Goal: Task Accomplishment & Management: Use online tool/utility

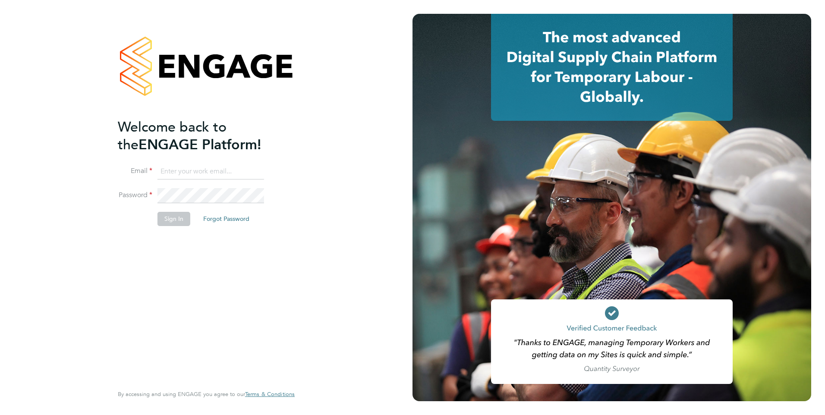
click at [211, 173] on input at bounding box center [211, 172] width 107 height 16
type input "Rachel.Johnson@ncclondon.ac.uk"
click at [180, 218] on button "Sign In" at bounding box center [174, 219] width 33 height 14
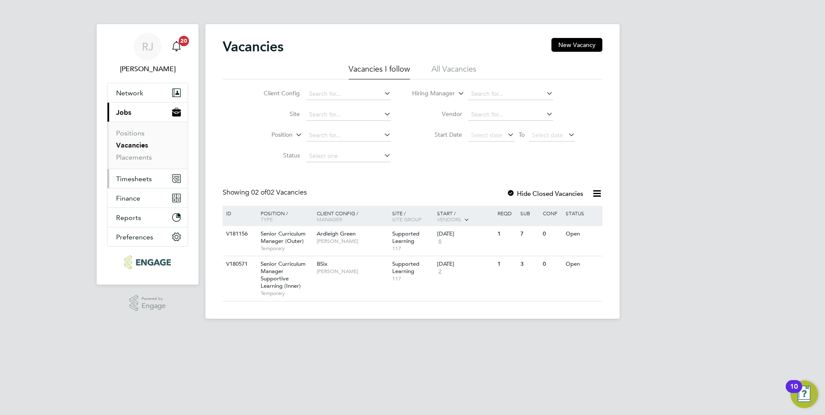
click at [138, 180] on span "Timesheets" at bounding box center [134, 179] width 36 height 8
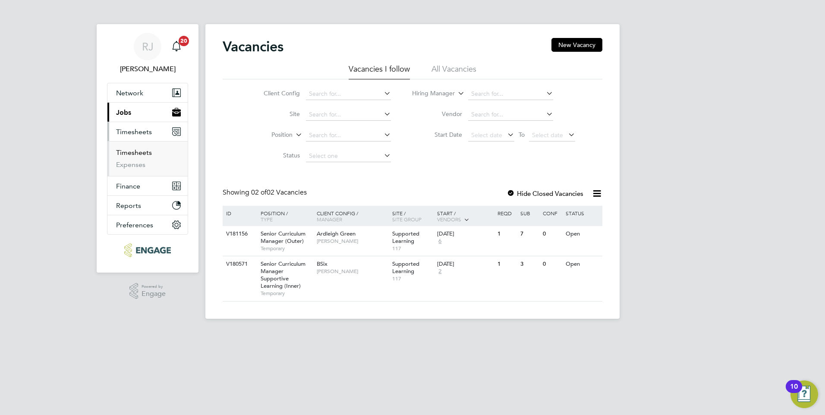
click at [138, 153] on link "Timesheets" at bounding box center [134, 152] width 36 height 8
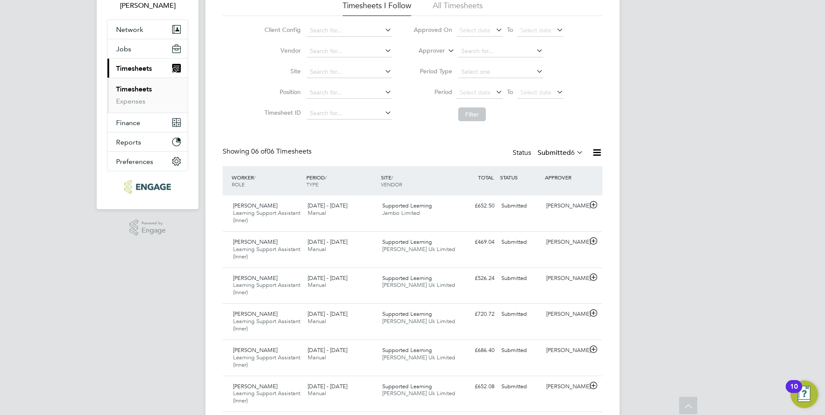
scroll to position [48, 0]
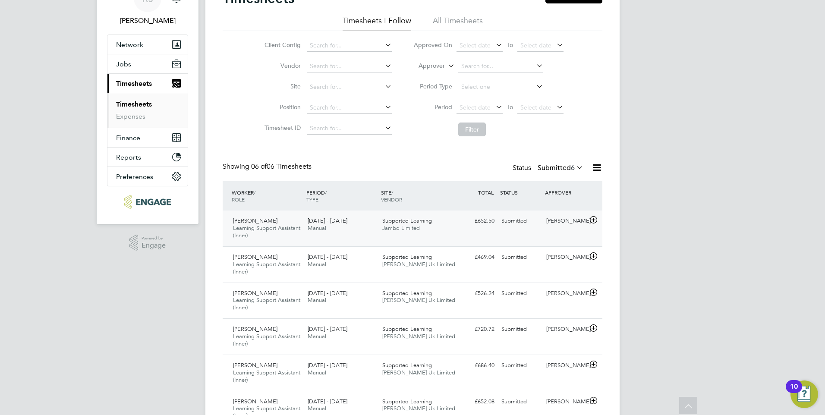
click at [594, 221] on icon at bounding box center [593, 220] width 11 height 7
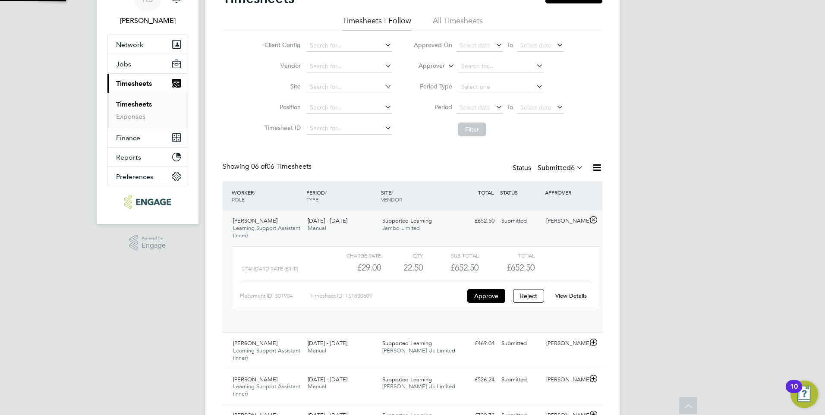
scroll to position [15, 84]
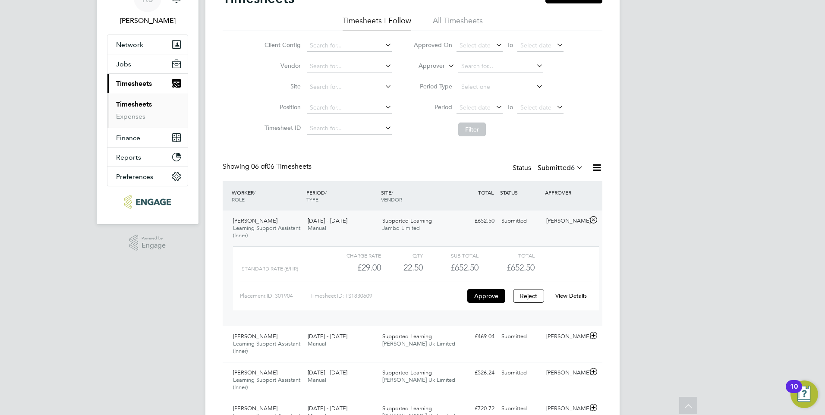
click at [571, 294] on link "View Details" at bounding box center [572, 295] width 32 height 7
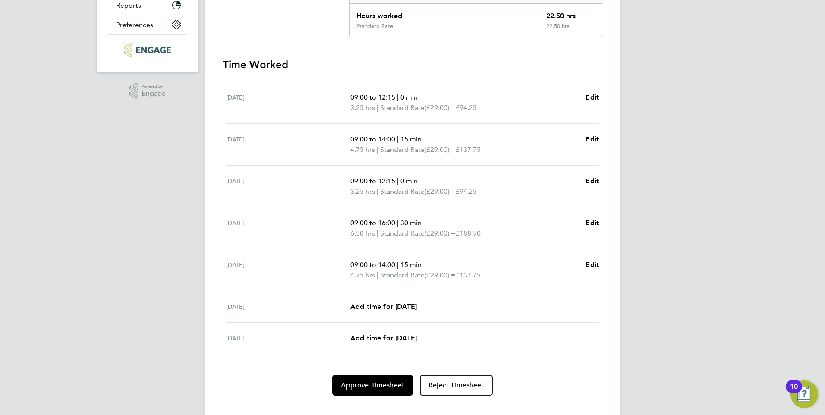
scroll to position [215, 0]
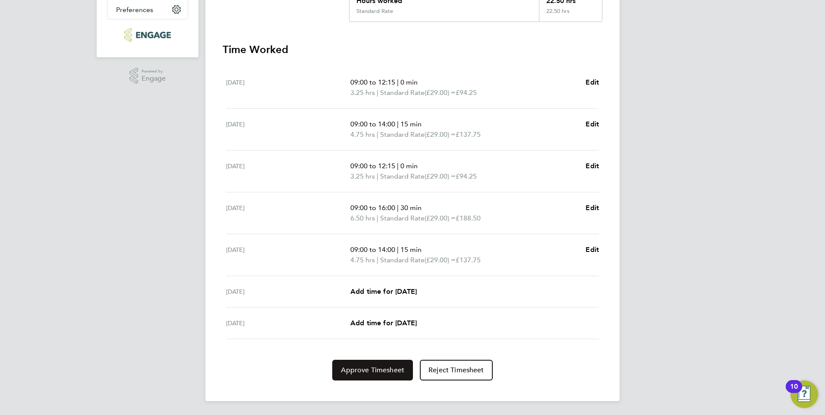
click at [392, 368] on span "Approve Timesheet" at bounding box center [372, 370] width 63 height 9
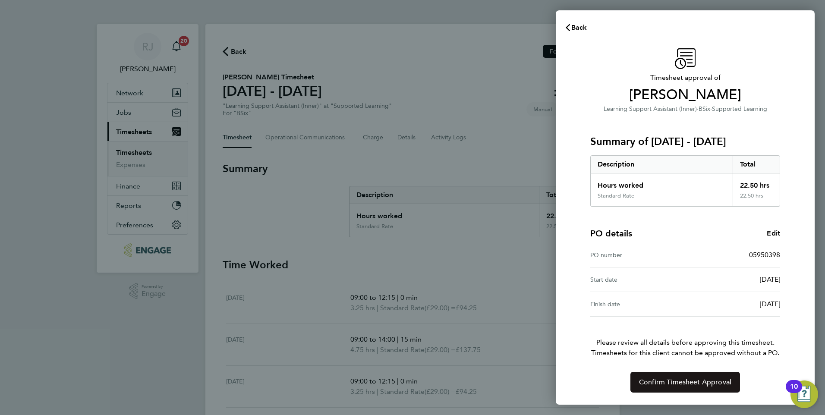
click at [652, 377] on button "Confirm Timesheet Approval" at bounding box center [686, 382] width 110 height 21
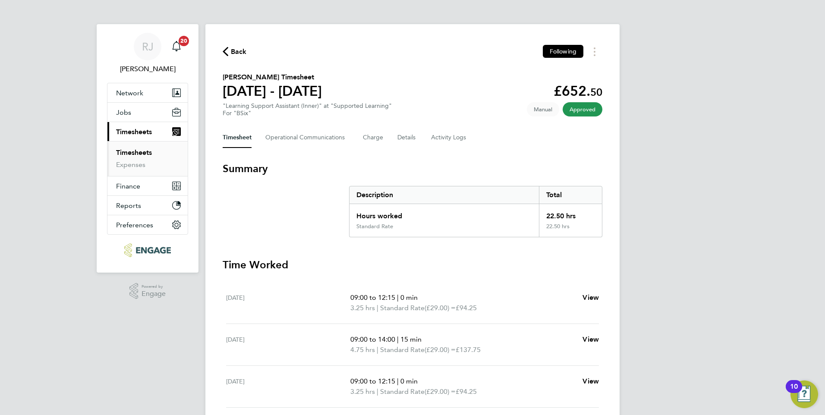
click at [139, 151] on link "Timesheets" at bounding box center [134, 152] width 36 height 8
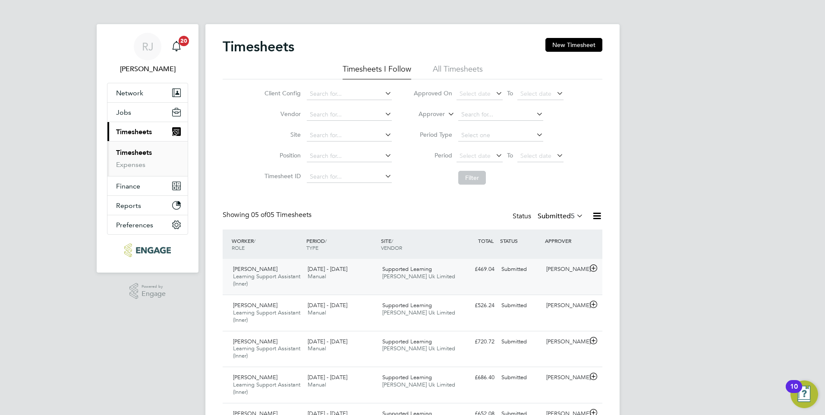
click at [595, 270] on icon at bounding box center [593, 268] width 11 height 7
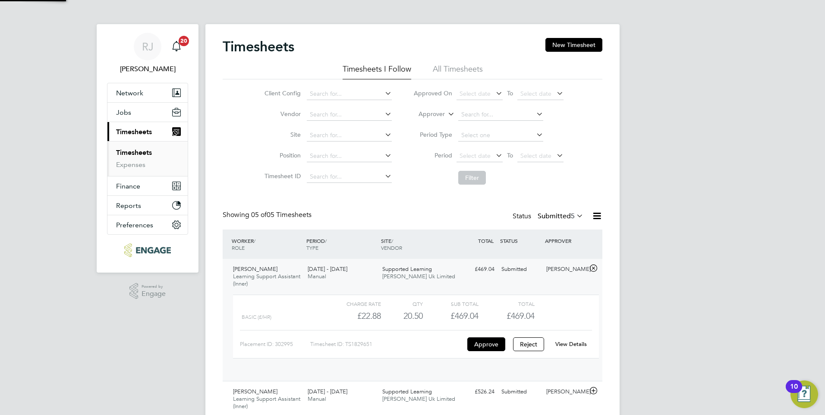
scroll to position [15, 84]
click at [565, 345] on link "View Details" at bounding box center [572, 344] width 32 height 7
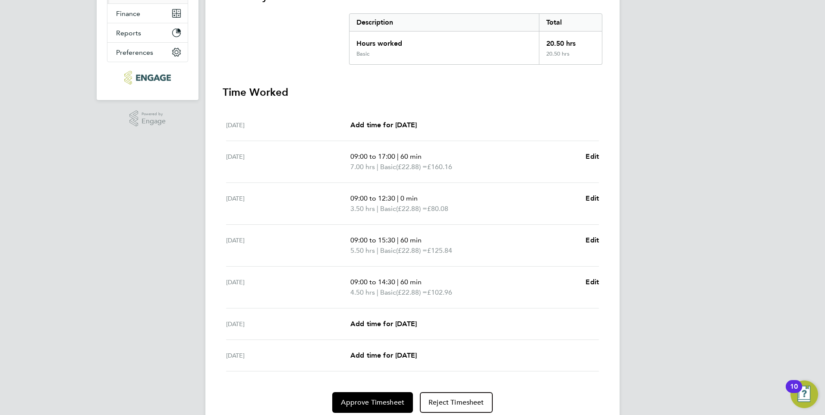
scroll to position [205, 0]
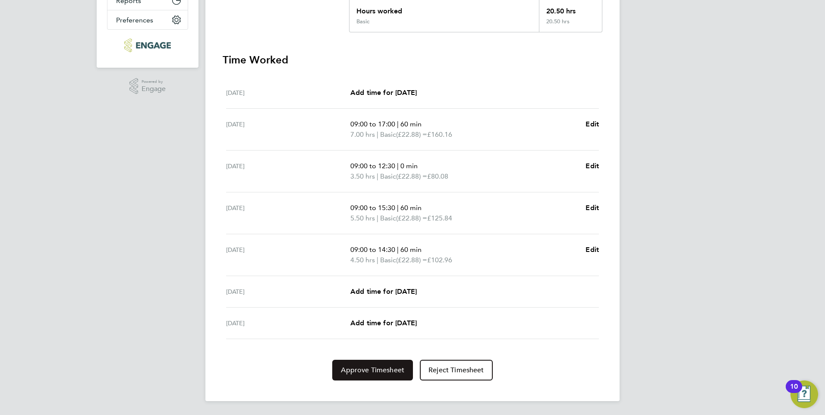
click at [379, 367] on span "Approve Timesheet" at bounding box center [372, 370] width 63 height 9
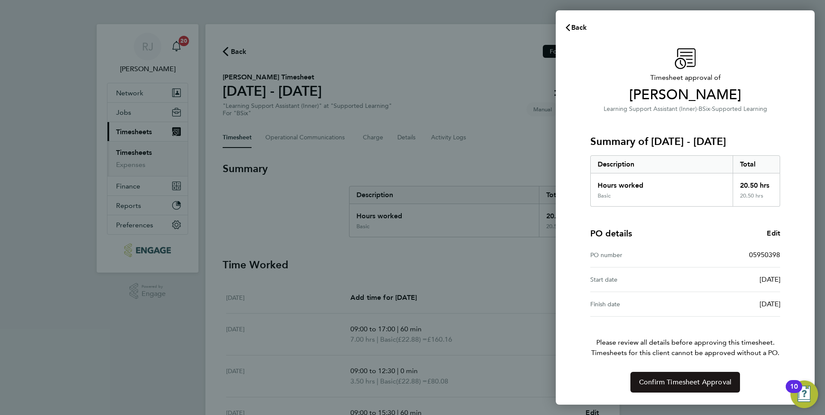
click at [651, 379] on span "Confirm Timesheet Approval" at bounding box center [685, 382] width 92 height 9
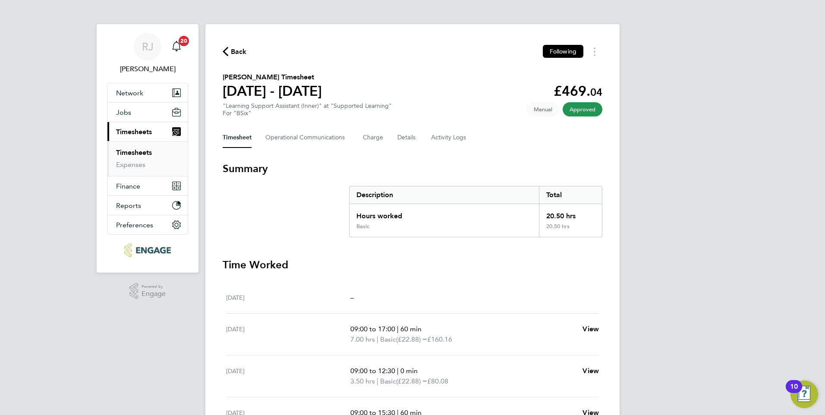
click at [124, 153] on link "Timesheets" at bounding box center [134, 152] width 36 height 8
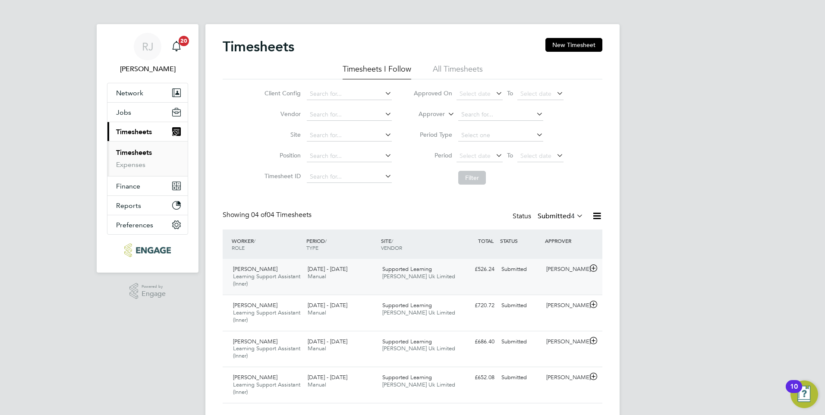
click at [593, 266] on icon at bounding box center [593, 268] width 11 height 7
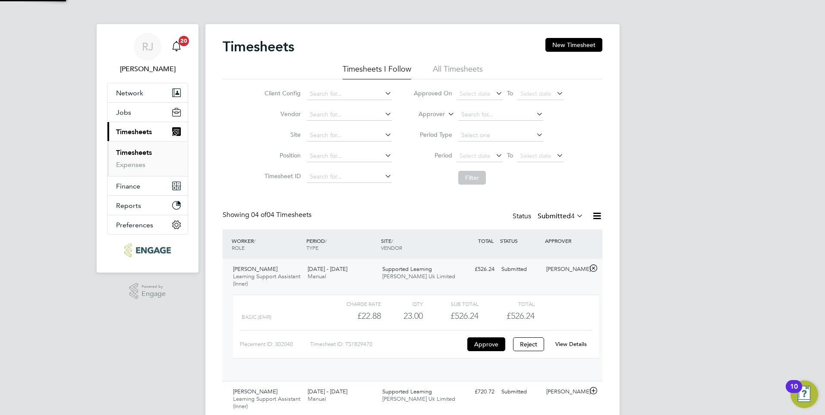
scroll to position [15, 84]
click at [566, 345] on link "View Details" at bounding box center [572, 344] width 32 height 7
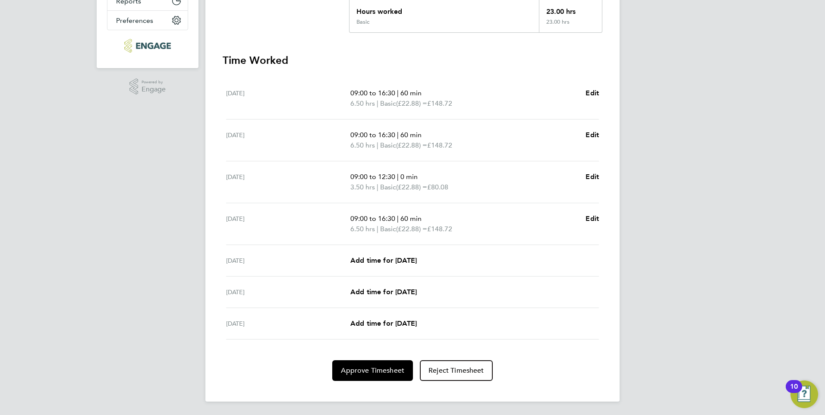
scroll to position [205, 0]
click at [383, 367] on span "Approve Timesheet" at bounding box center [372, 370] width 63 height 9
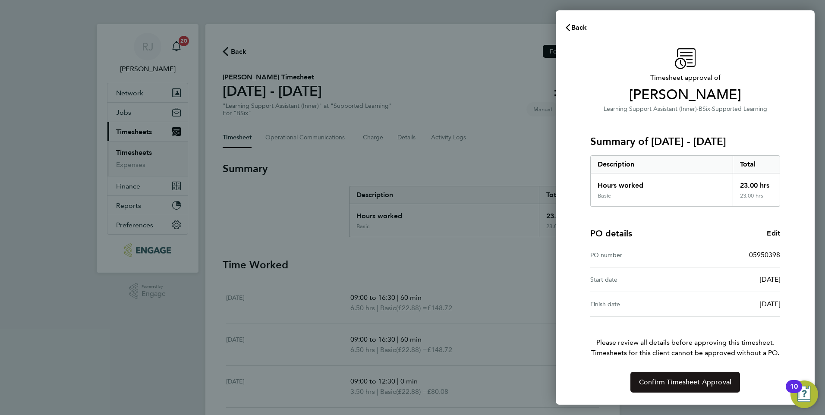
click at [663, 382] on span "Confirm Timesheet Approval" at bounding box center [685, 382] width 92 height 9
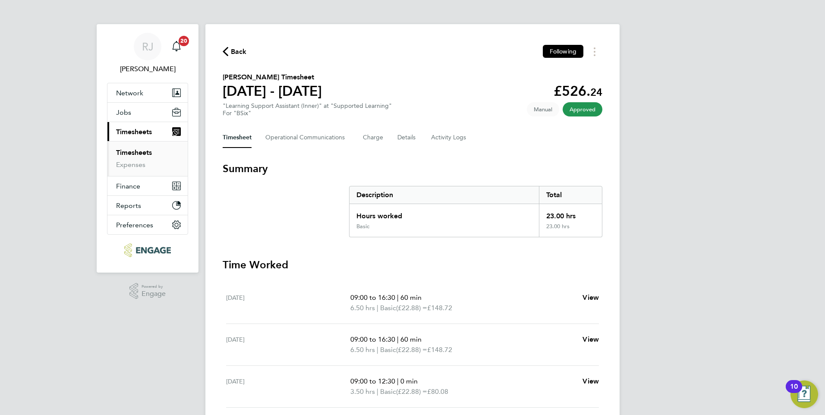
click at [136, 150] on link "Timesheets" at bounding box center [134, 152] width 36 height 8
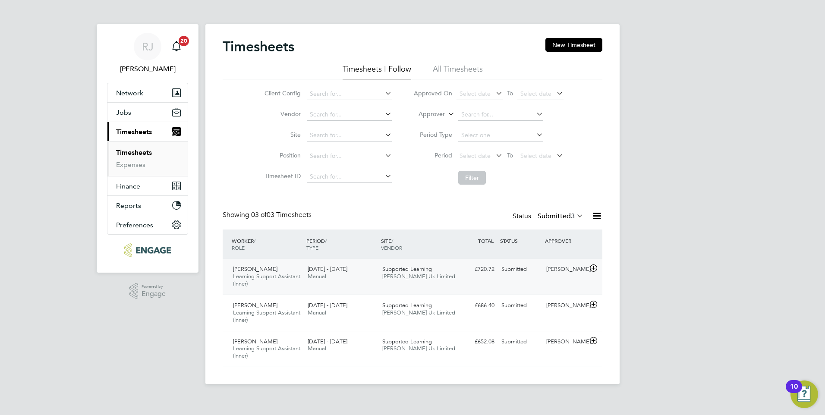
click at [594, 268] on icon at bounding box center [593, 268] width 11 height 7
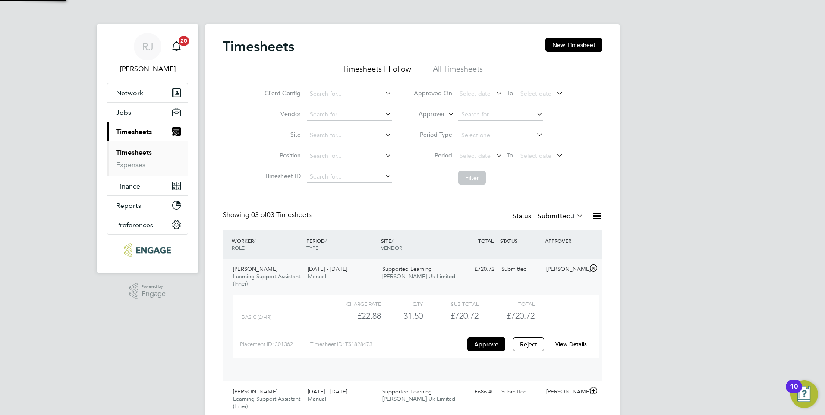
scroll to position [15, 84]
click at [568, 343] on link "View Details" at bounding box center [572, 344] width 32 height 7
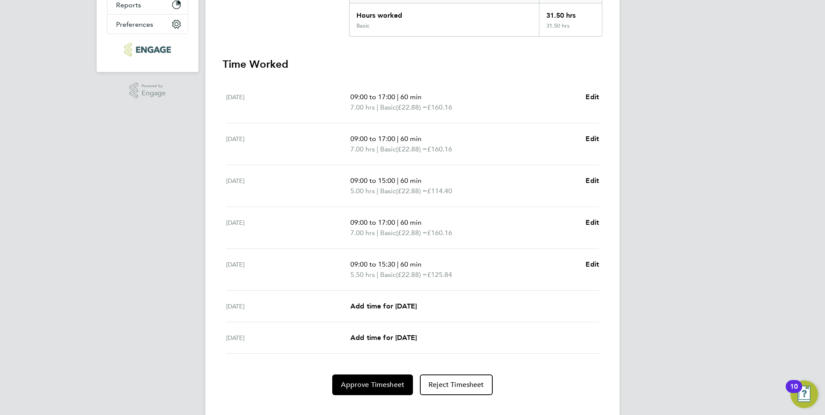
scroll to position [215, 0]
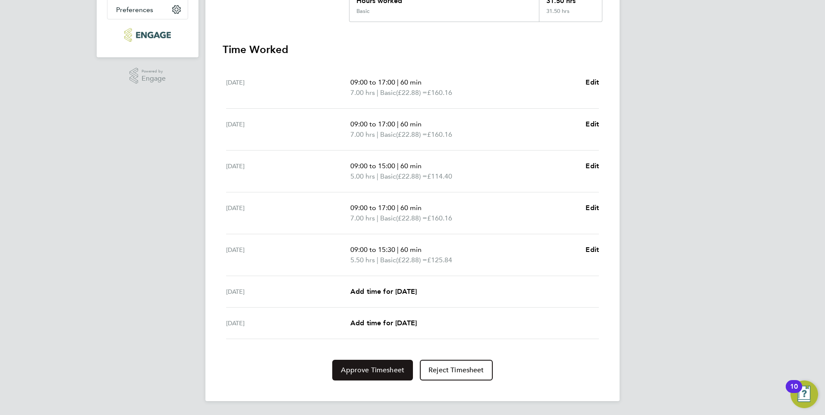
click at [380, 367] on span "Approve Timesheet" at bounding box center [372, 370] width 63 height 9
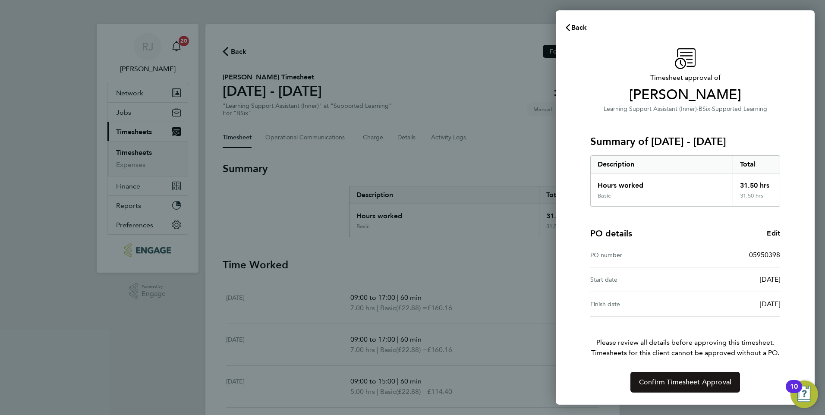
click at [665, 379] on span "Confirm Timesheet Approval" at bounding box center [685, 382] width 92 height 9
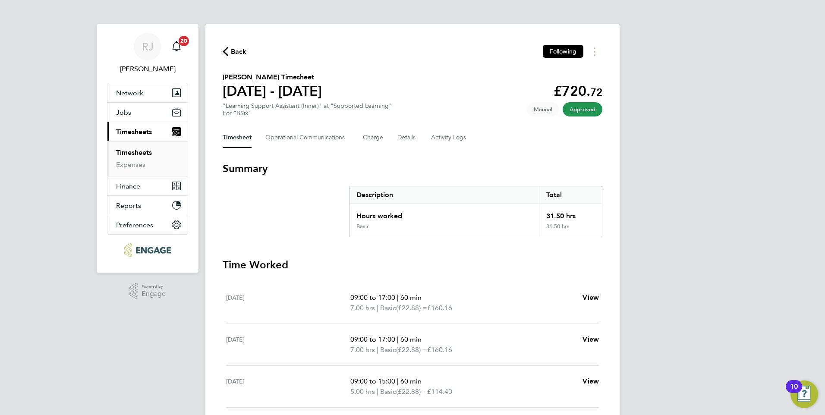
click at [140, 154] on link "Timesheets" at bounding box center [134, 152] width 36 height 8
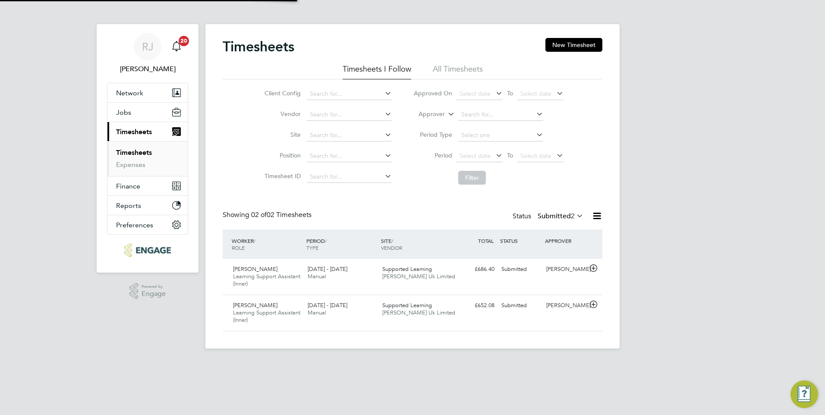
scroll to position [22, 75]
click at [591, 269] on icon at bounding box center [593, 268] width 11 height 7
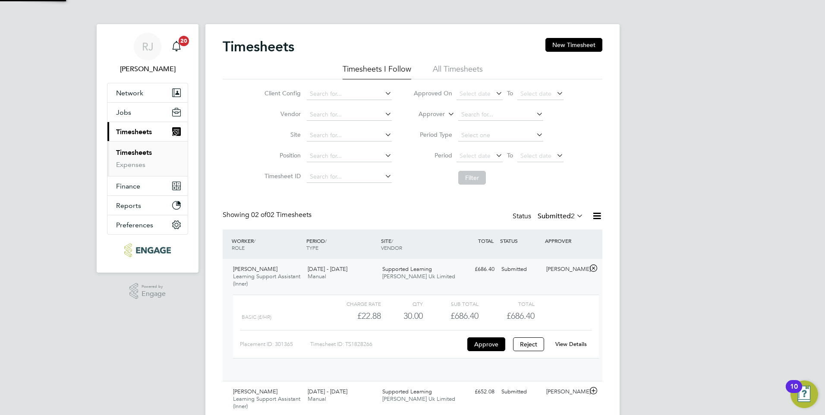
scroll to position [15, 84]
click at [570, 343] on link "View Details" at bounding box center [572, 344] width 32 height 7
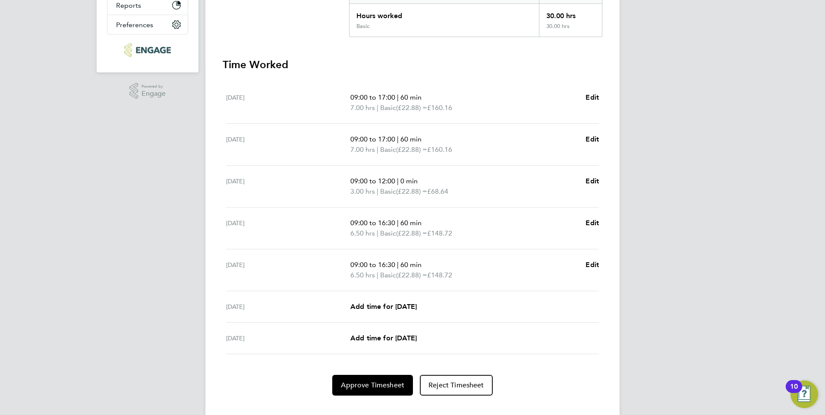
scroll to position [215, 0]
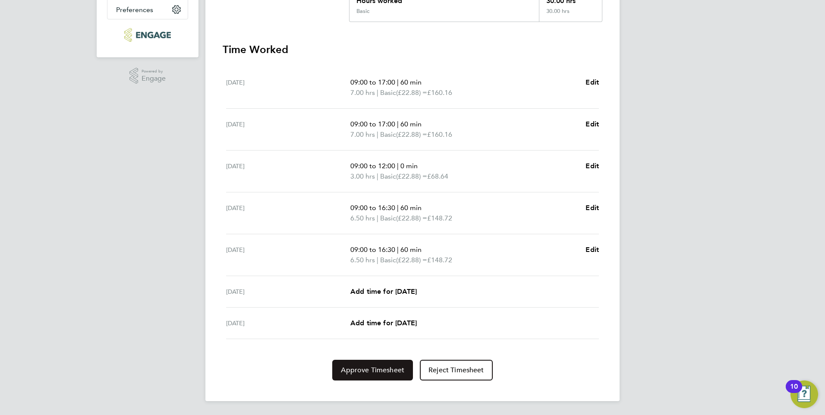
click at [384, 366] on span "Approve Timesheet" at bounding box center [372, 370] width 63 height 9
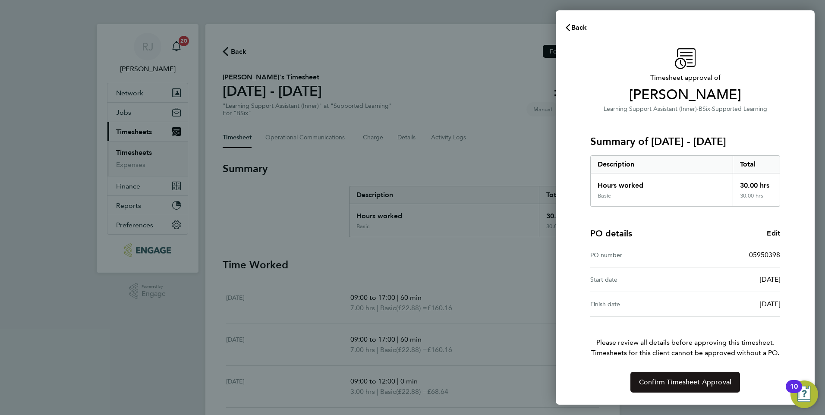
click at [677, 381] on span "Confirm Timesheet Approval" at bounding box center [685, 382] width 92 height 9
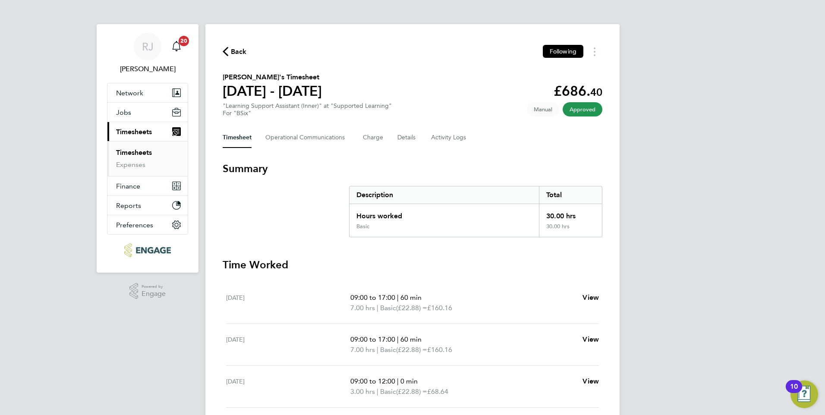
click at [126, 153] on link "Timesheets" at bounding box center [134, 152] width 36 height 8
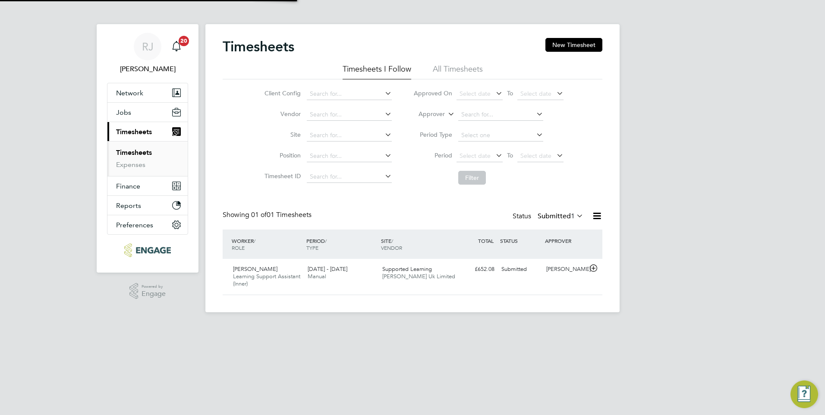
scroll to position [22, 75]
click at [593, 267] on icon at bounding box center [593, 268] width 11 height 7
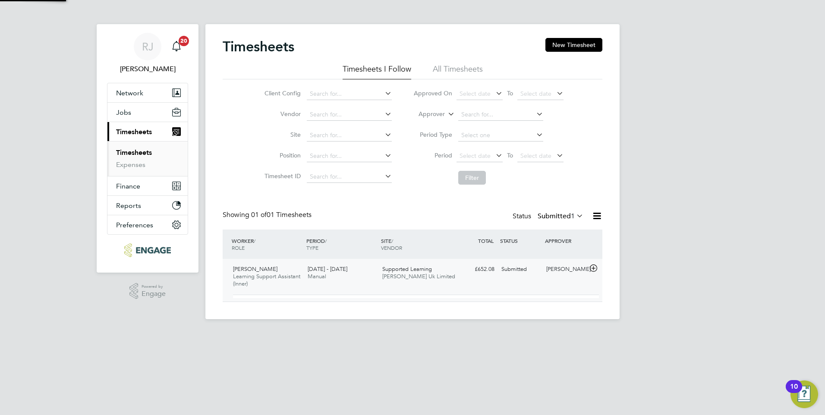
scroll to position [15, 84]
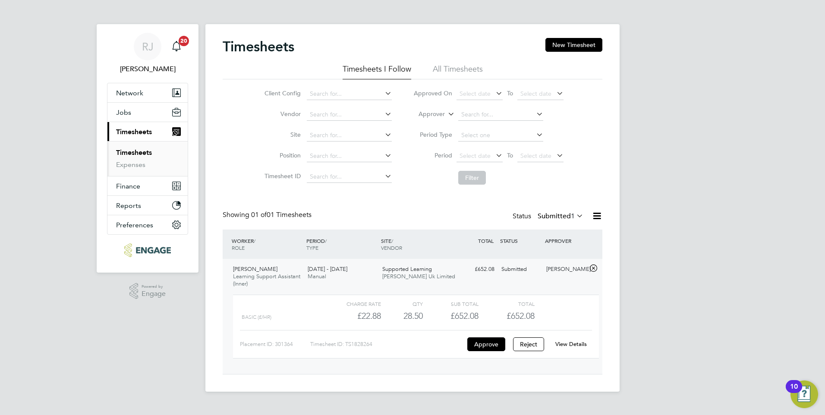
click at [568, 344] on link "View Details" at bounding box center [572, 344] width 32 height 7
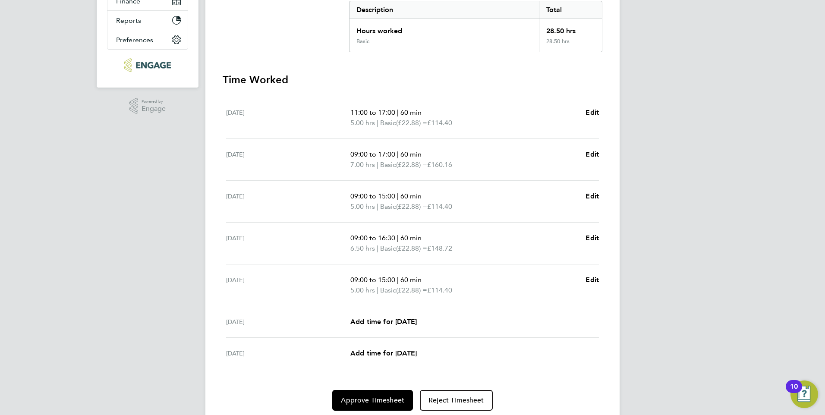
scroll to position [215, 0]
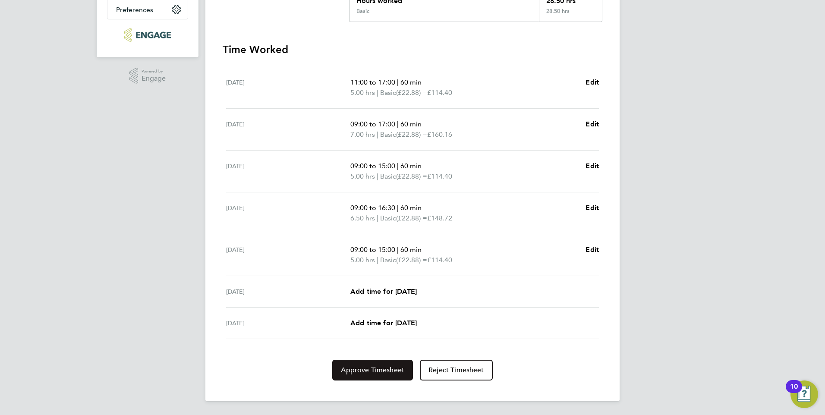
click at [392, 368] on span "Approve Timesheet" at bounding box center [372, 370] width 63 height 9
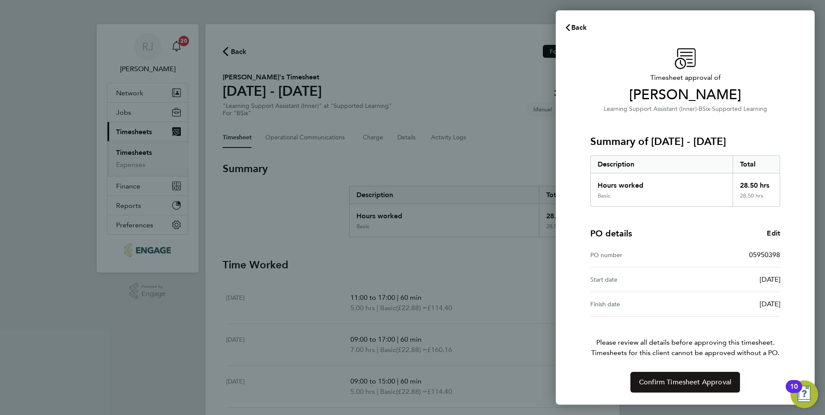
click at [653, 378] on span "Confirm Timesheet Approval" at bounding box center [685, 382] width 92 height 9
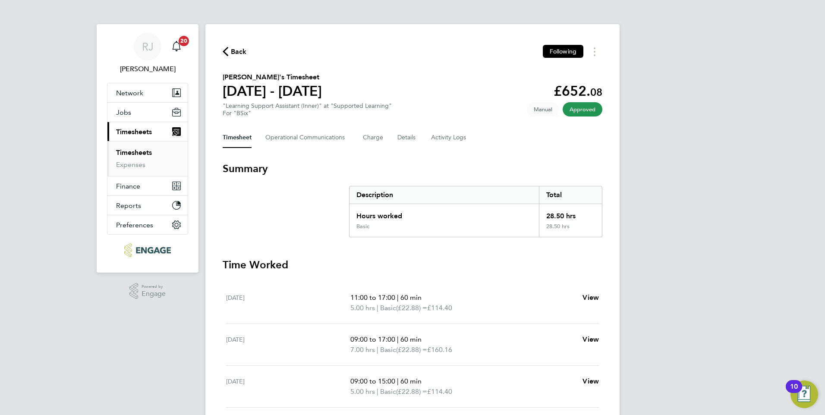
drag, startPoint x: 132, startPoint y: 153, endPoint x: 152, endPoint y: 153, distance: 19.9
click at [132, 153] on link "Timesheets" at bounding box center [134, 152] width 36 height 8
